Goal: Information Seeking & Learning: Learn about a topic

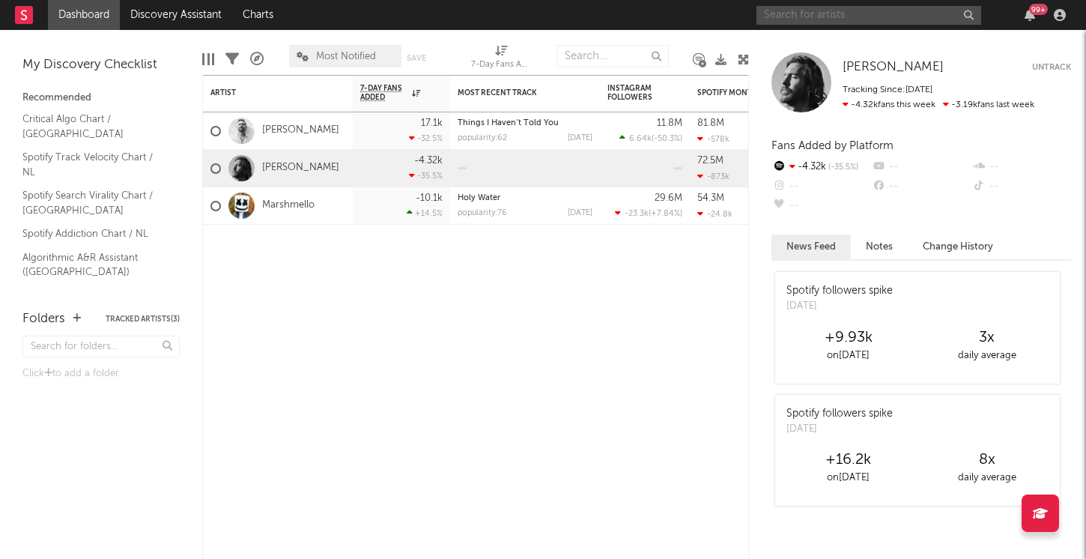
click at [813, 11] on input "text" at bounding box center [868, 15] width 225 height 19
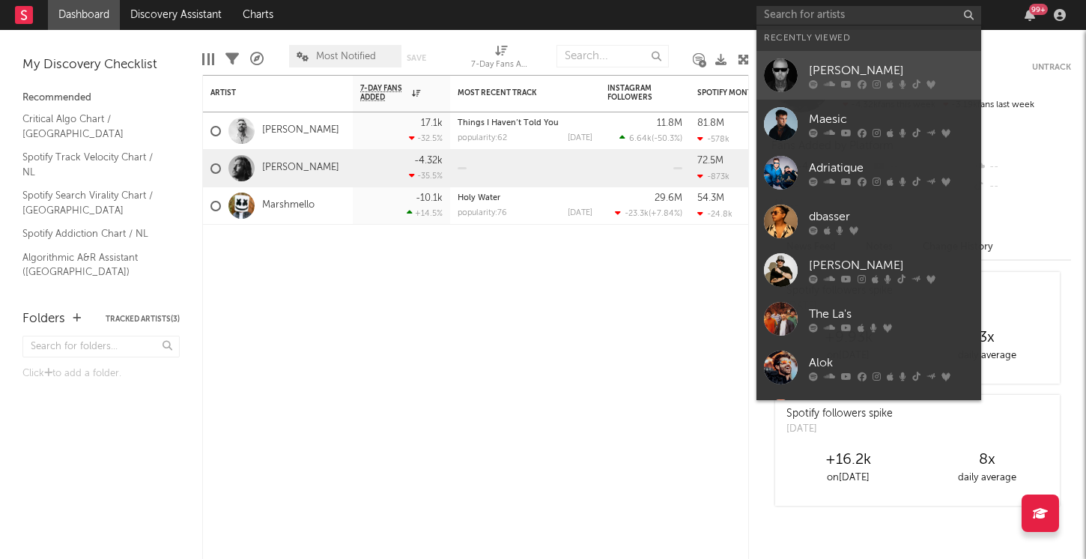
click at [803, 75] on link "[PERSON_NAME]" at bounding box center [868, 75] width 225 height 49
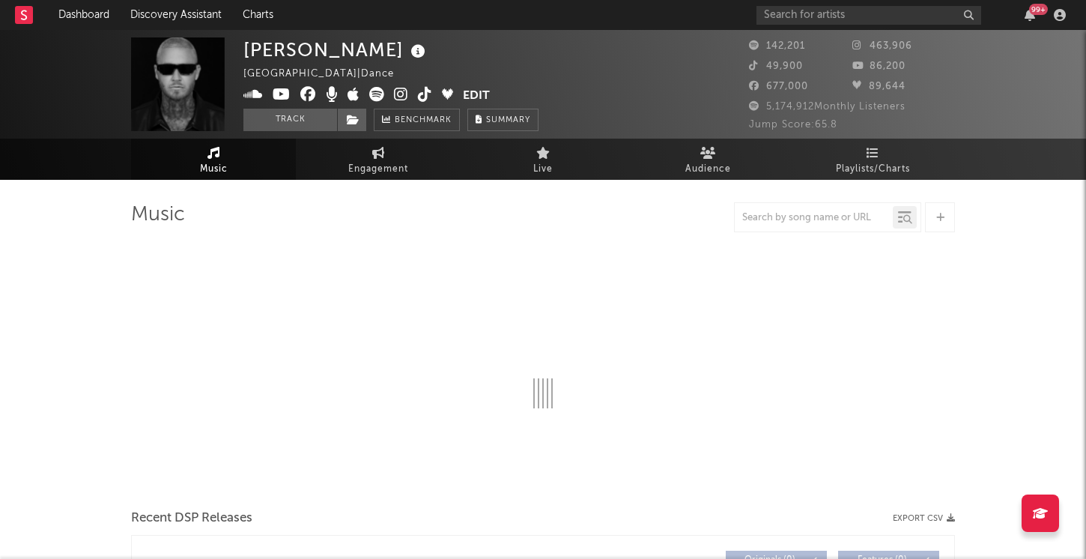
select select "6m"
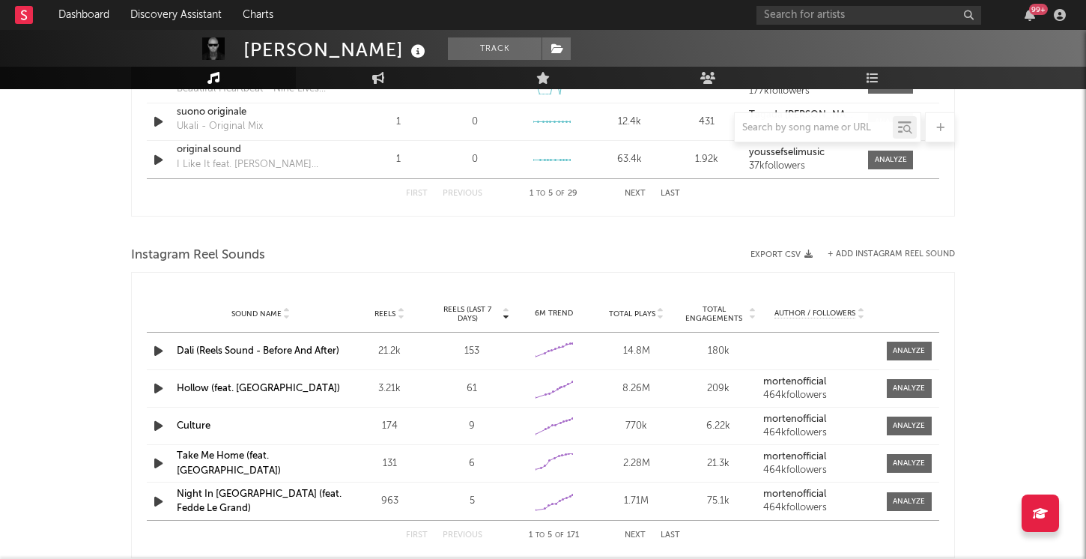
scroll to position [1338, 0]
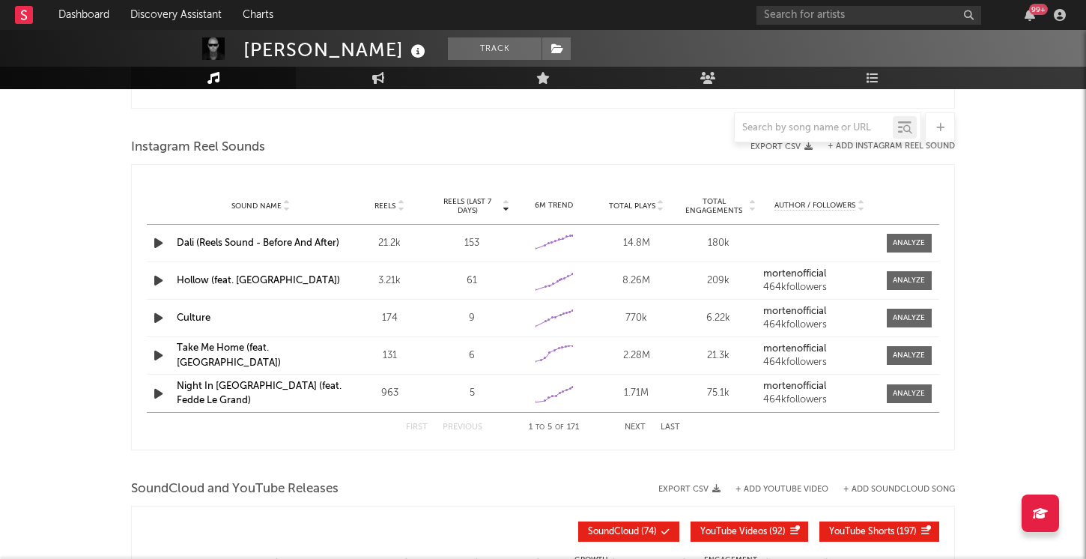
click at [681, 428] on div "First Previous 1 to 5 of 171 Next Last" at bounding box center [543, 427] width 792 height 30
click at [673, 426] on button "Last" at bounding box center [670, 427] width 19 height 8
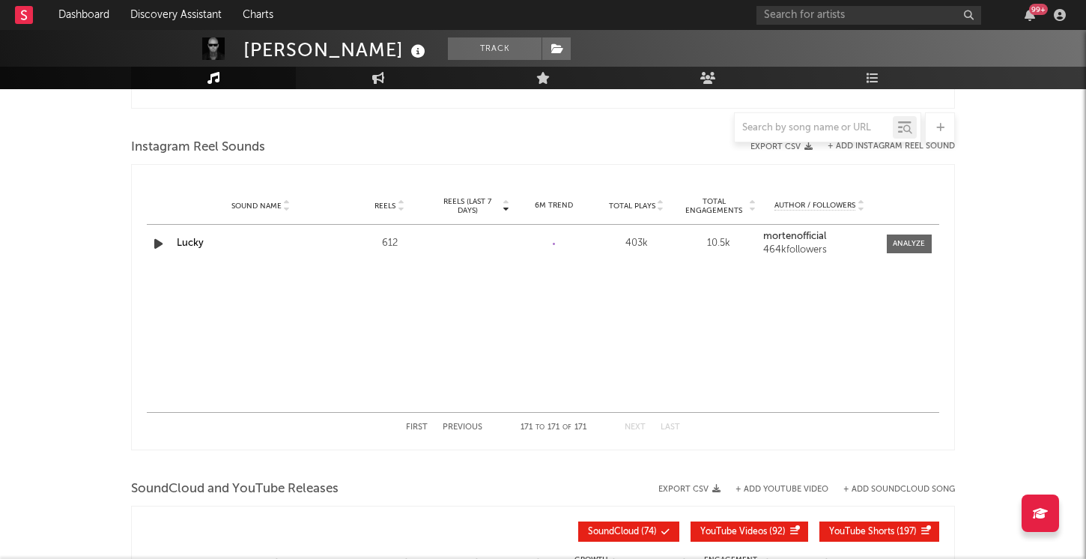
click at [883, 243] on div at bounding box center [907, 243] width 49 height 19
click at [889, 244] on span at bounding box center [909, 243] width 45 height 19
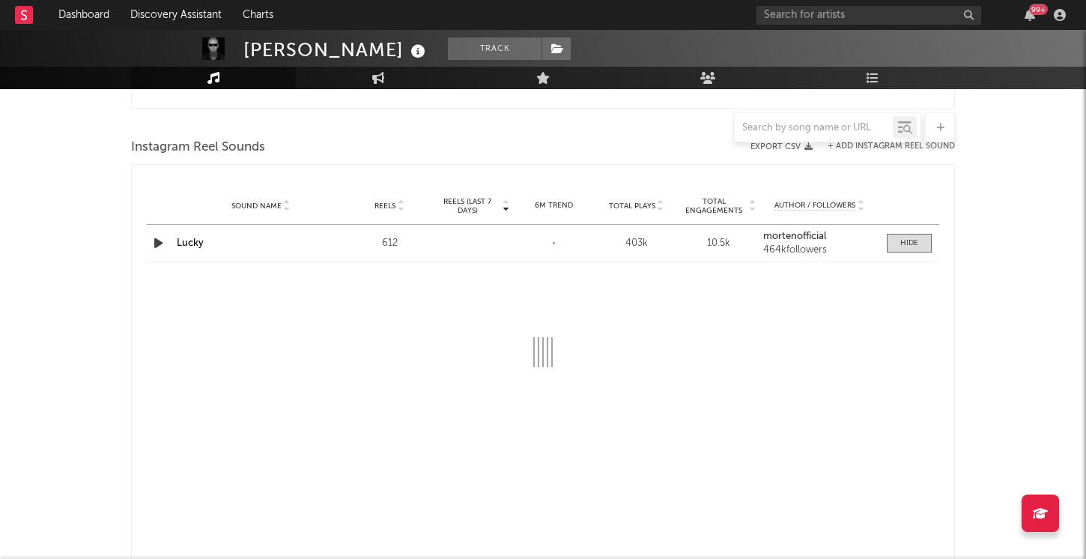
select select "1w"
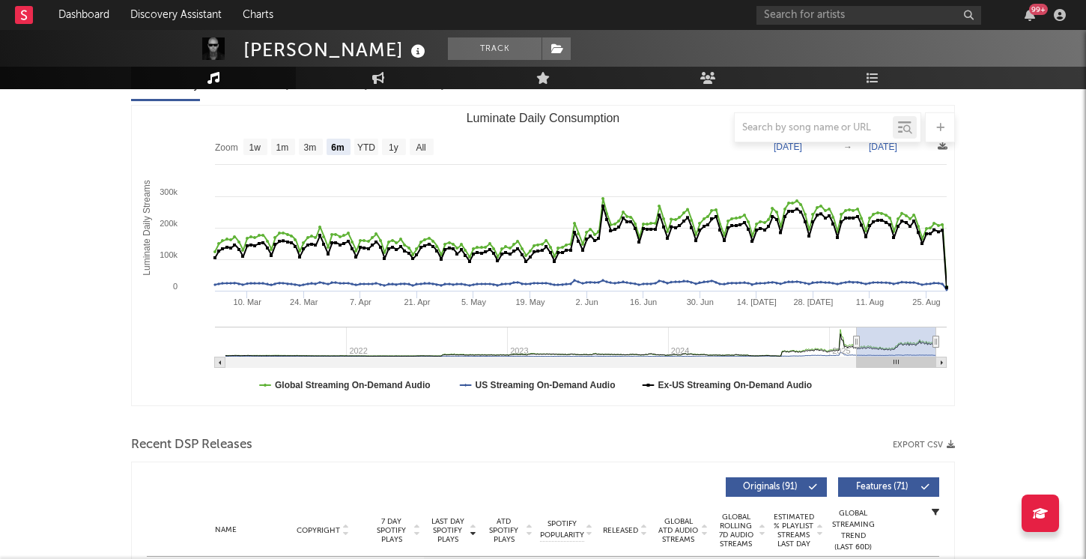
scroll to position [0, 0]
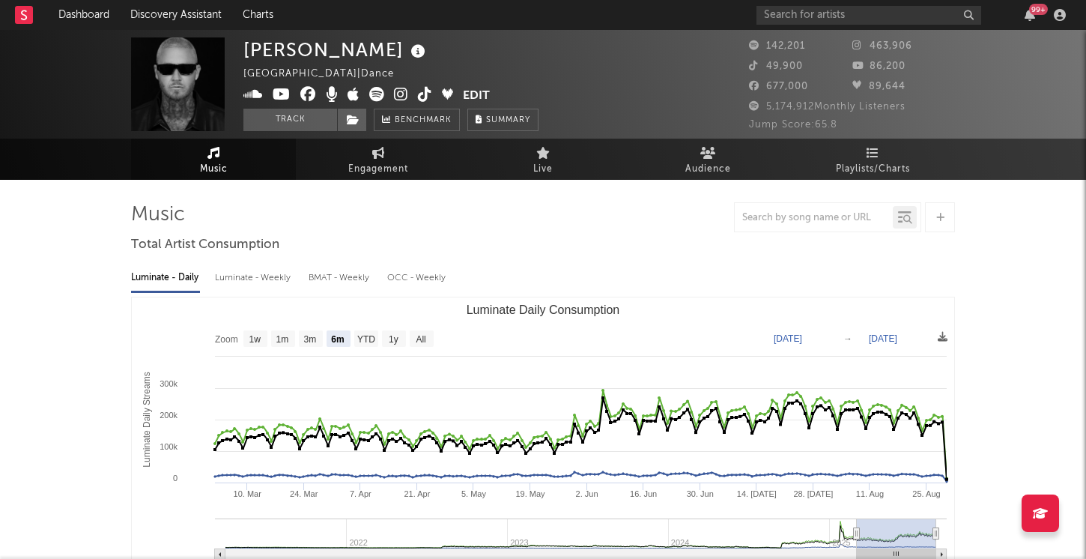
click at [406, 95] on icon at bounding box center [401, 94] width 14 height 15
